Goal: Information Seeking & Learning: Find specific fact

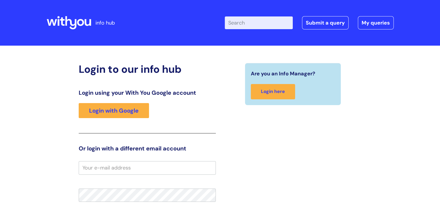
click at [263, 25] on input "Enter your search term here..." at bounding box center [259, 22] width 68 height 13
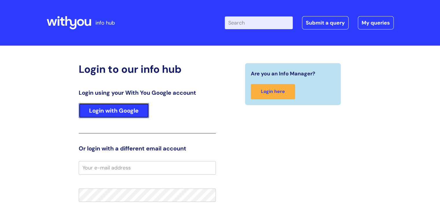
click at [110, 107] on link "Login with Google" at bounding box center [114, 110] width 70 height 15
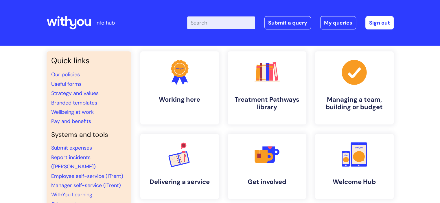
click at [225, 19] on input "Enter your search term here..." at bounding box center [221, 22] width 68 height 13
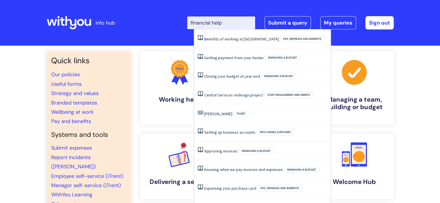
type input "financial help"
click button "Search" at bounding box center [0, 0] width 0 height 0
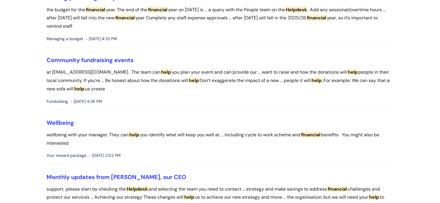
scroll to position [87, 0]
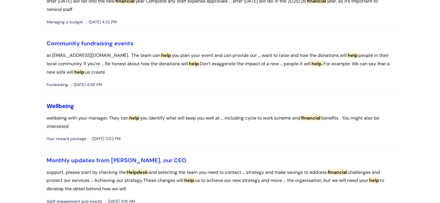
click at [69, 106] on link "Wellbeing" at bounding box center [60, 106] width 27 height 8
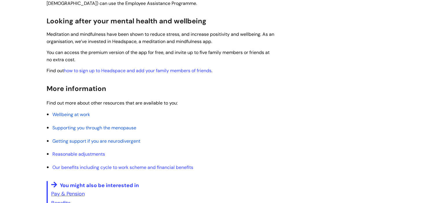
scroll to position [289, 0]
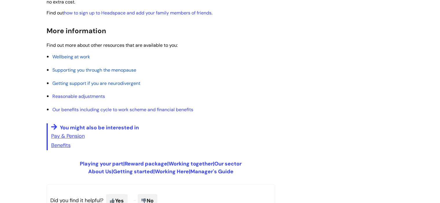
click at [178, 113] on li "Our benefits including cycle to work scheme and financial benefits" at bounding box center [163, 109] width 223 height 9
click at [182, 110] on link "Our benefits including cycle to work scheme and financial benefits" at bounding box center [122, 110] width 141 height 6
